Goal: Check status: Check status

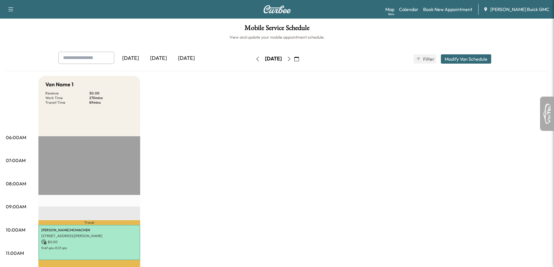
scroll to position [251, 0]
click at [294, 61] on button "button" at bounding box center [289, 58] width 10 height 9
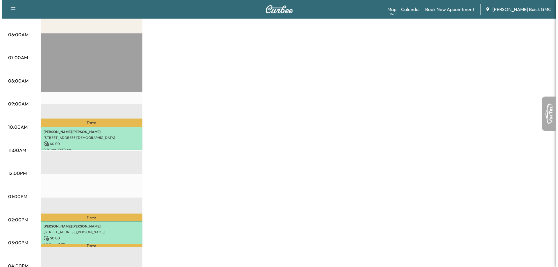
scroll to position [116, 0]
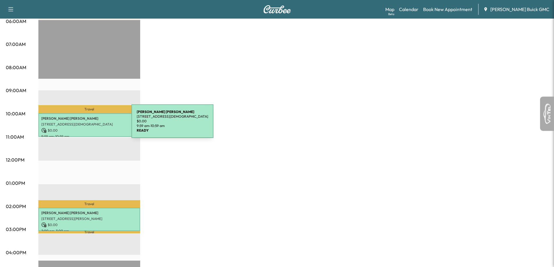
click at [88, 125] on p "309 TEMPLE CT, WINTER HAVEN, FL, USA" at bounding box center [89, 124] width 96 height 5
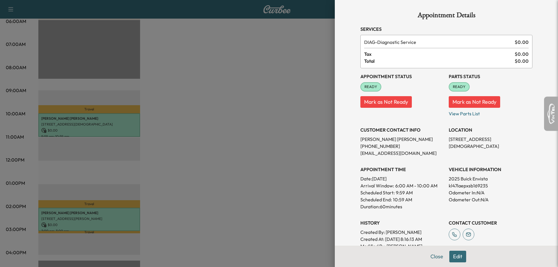
click at [241, 131] on div at bounding box center [279, 133] width 558 height 267
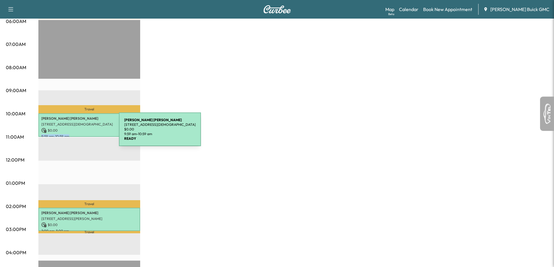
click at [77, 133] on div "James J Cullinane 309 TEMPLE CT, WINTER HAVEN, FL, USA $ 0.00 9:59 am - 10:59 am" at bounding box center [89, 125] width 102 height 24
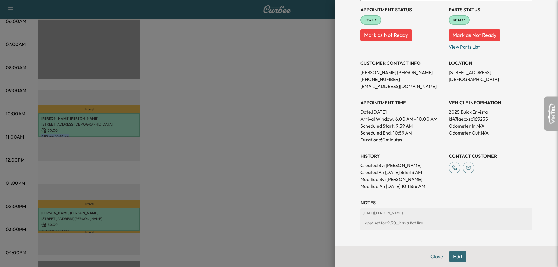
scroll to position [87, 0]
